Goal: Task Accomplishment & Management: Manage account settings

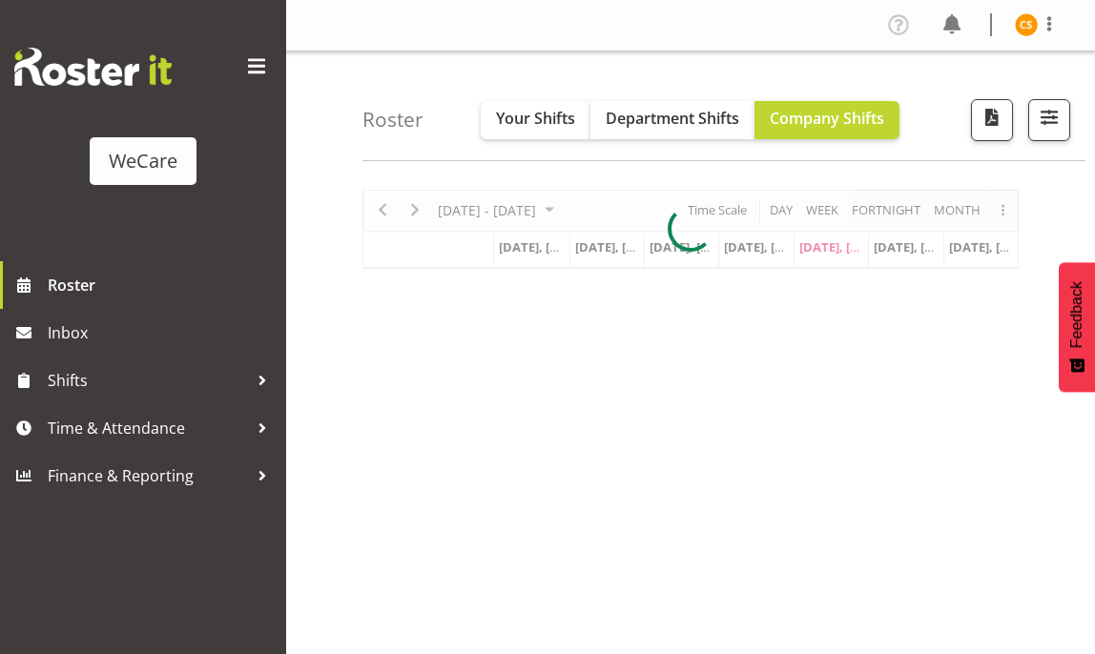
click at [262, 63] on span at bounding box center [256, 66] width 31 height 31
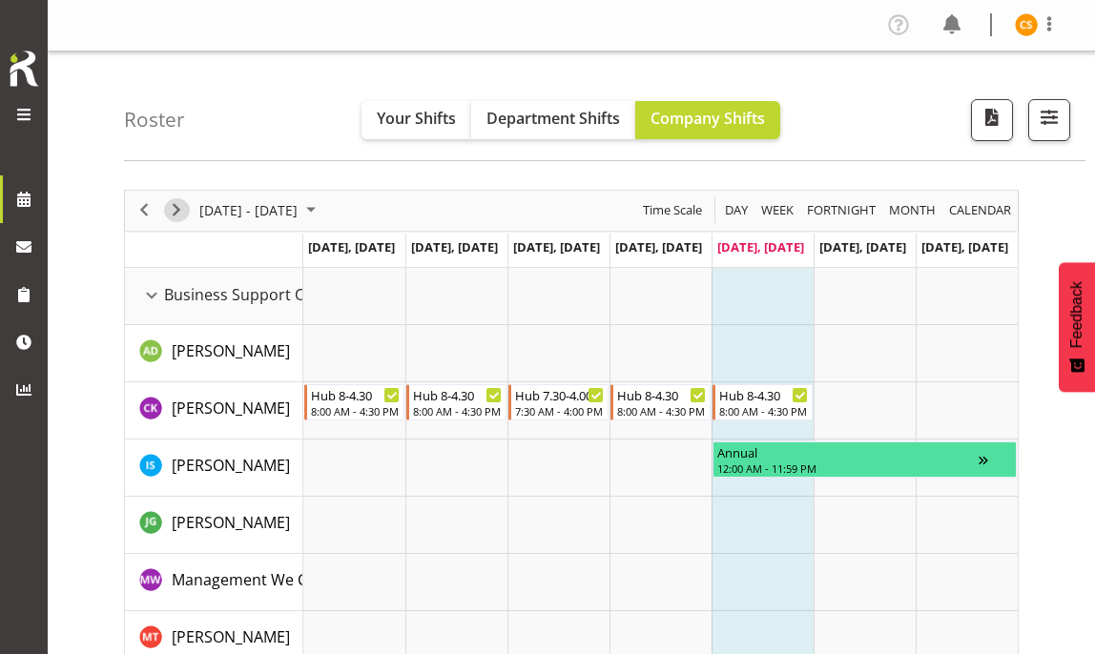
click at [181, 213] on span "Next" at bounding box center [176, 210] width 23 height 24
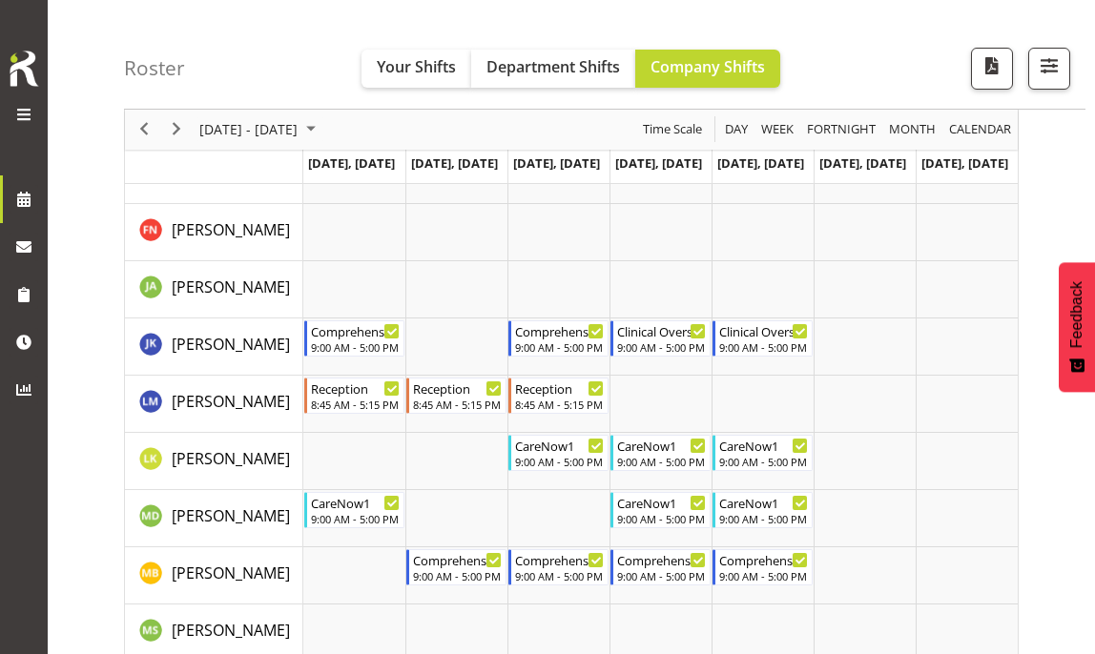
scroll to position [2479, 0]
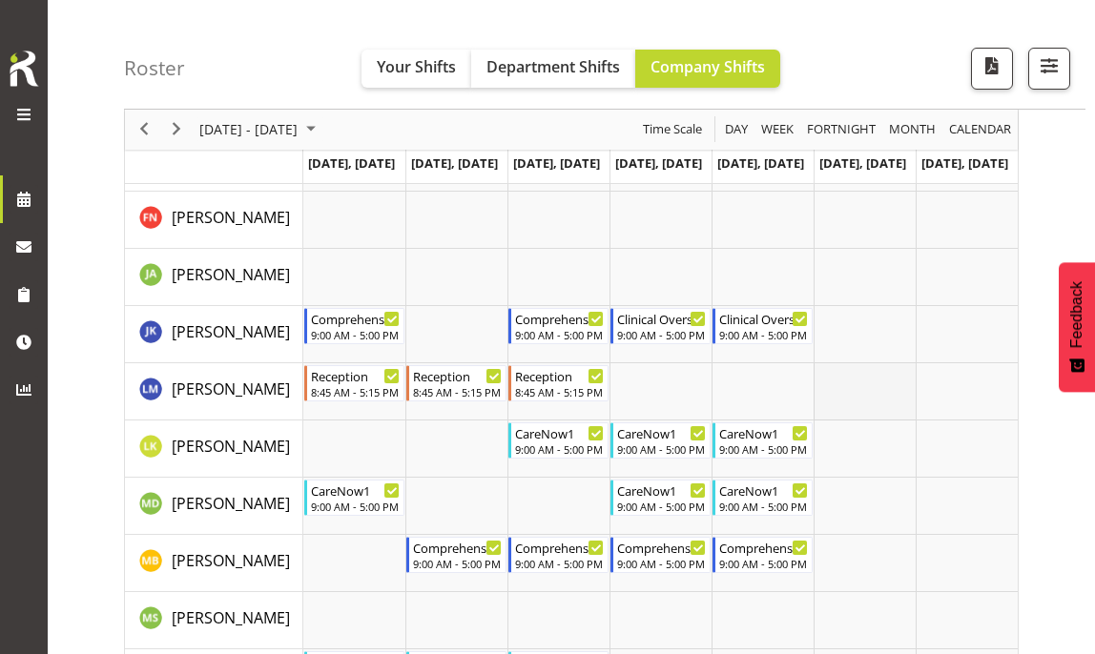
click at [893, 390] on td "Timeline Week of August 29, 2025" at bounding box center [864, 391] width 102 height 57
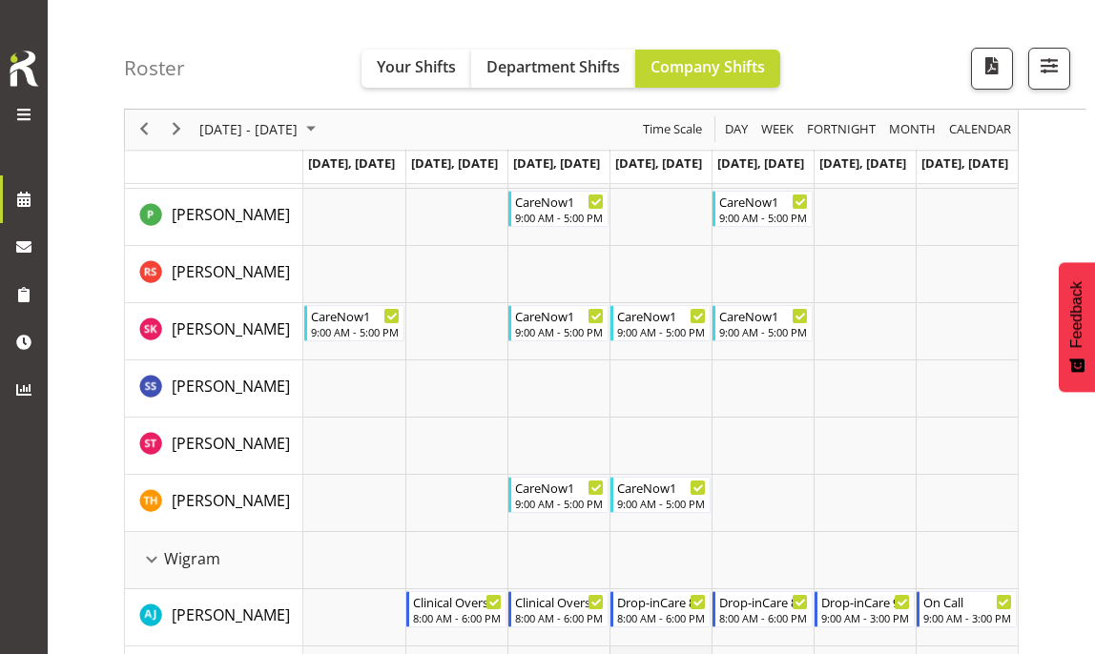
scroll to position [5149, 0]
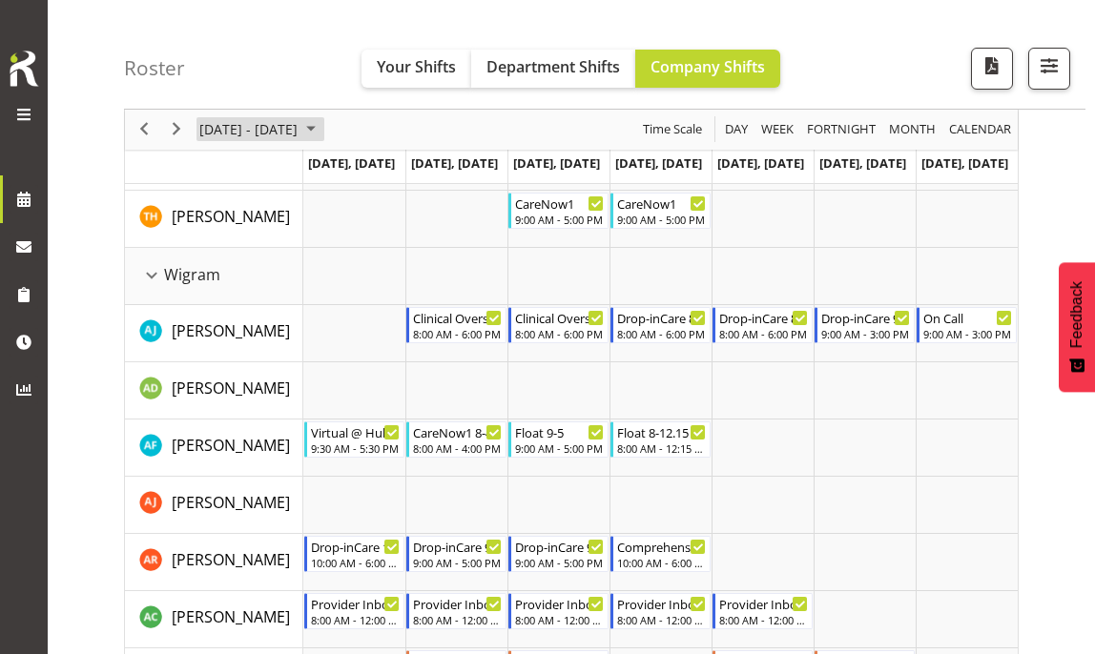
click at [299, 138] on span "[DATE] - [DATE]" at bounding box center [248, 130] width 102 height 24
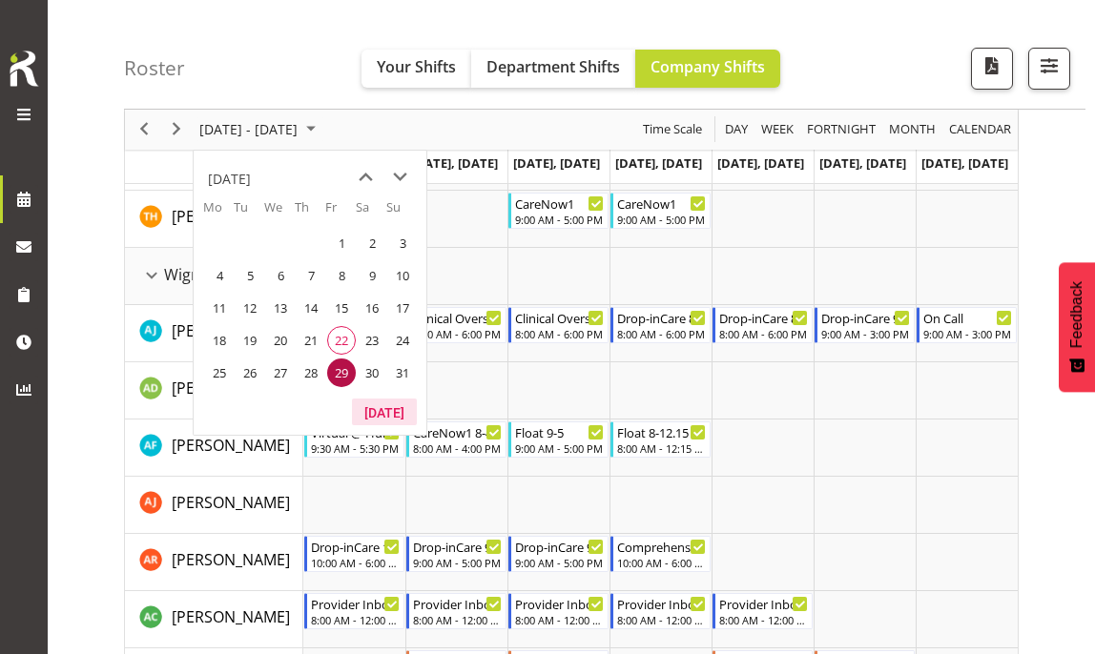
click at [382, 410] on button "[DATE]" at bounding box center [384, 412] width 65 height 27
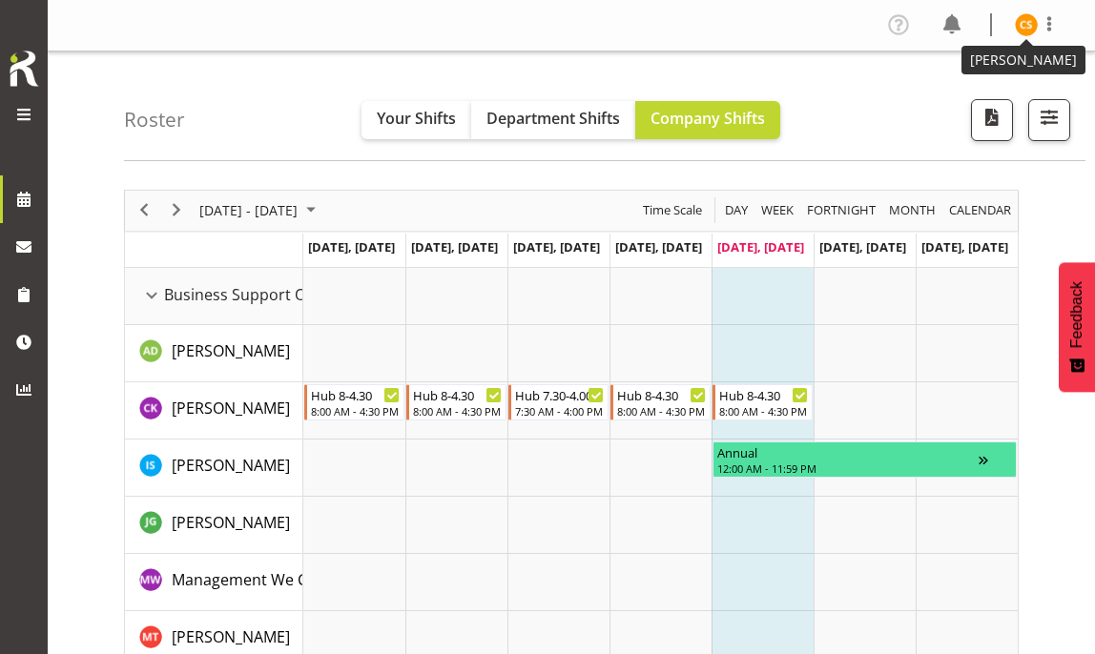
click at [1028, 31] on img at bounding box center [1026, 24] width 23 height 23
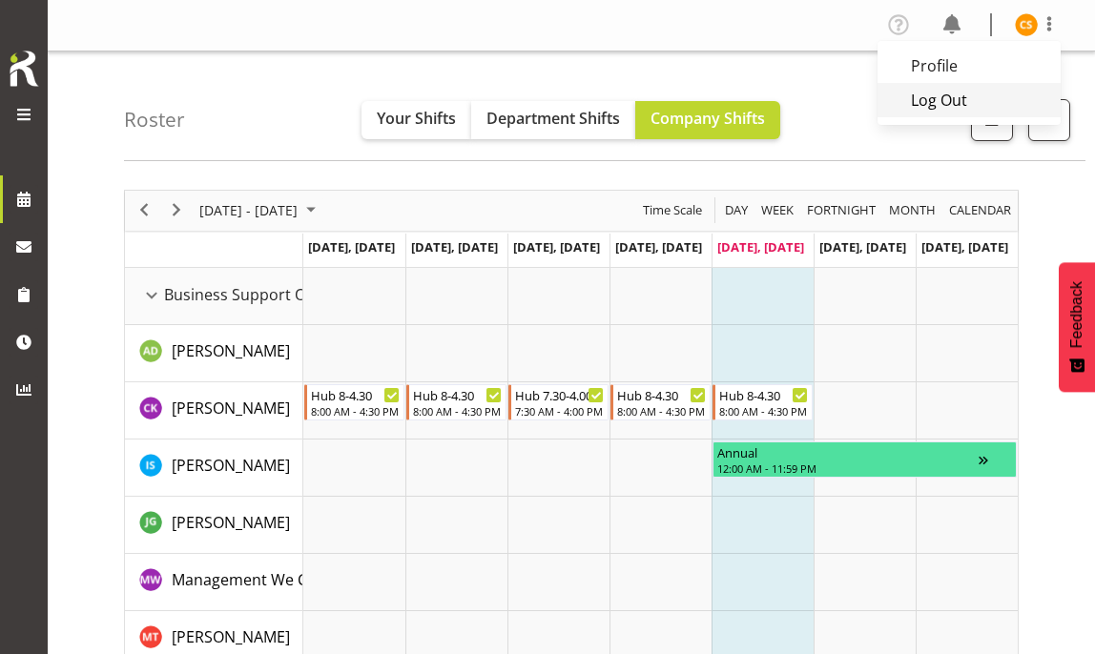
click at [988, 95] on link "Log Out" at bounding box center [968, 100] width 183 height 34
